Goal: Task Accomplishment & Management: Manage account settings

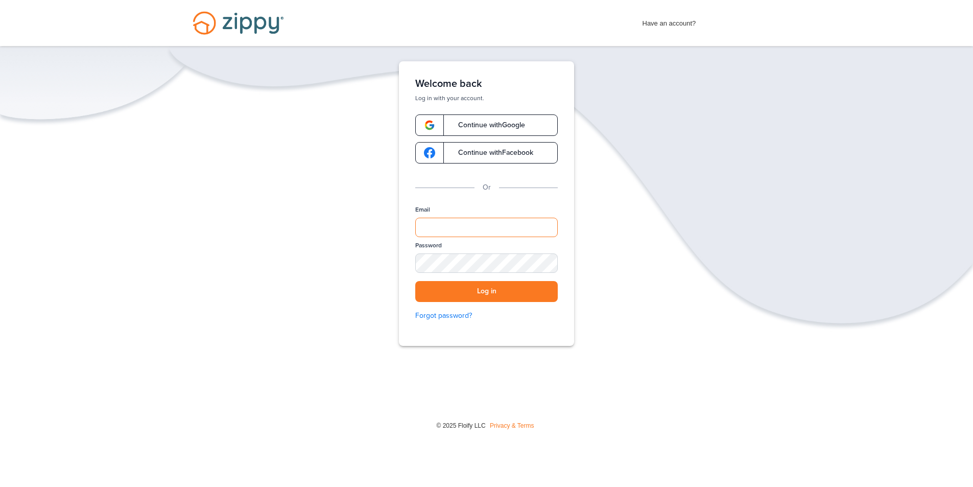
click at [450, 227] on input "Email" at bounding box center [486, 227] width 142 height 19
type input "**********"
drag, startPoint x: 543, startPoint y: 261, endPoint x: 536, endPoint y: 266, distance: 8.8
click at [543, 261] on div "SHOW" at bounding box center [545, 264] width 22 height 10
click at [452, 291] on button "Log in" at bounding box center [486, 291] width 142 height 21
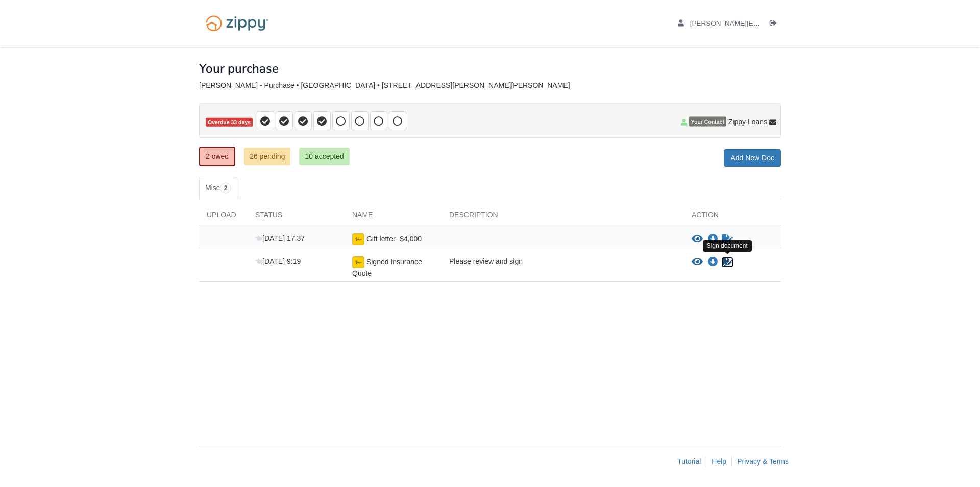
click at [726, 260] on icon "Sign Form" at bounding box center [727, 262] width 11 height 10
